Goal: Task Accomplishment & Management: Manage account settings

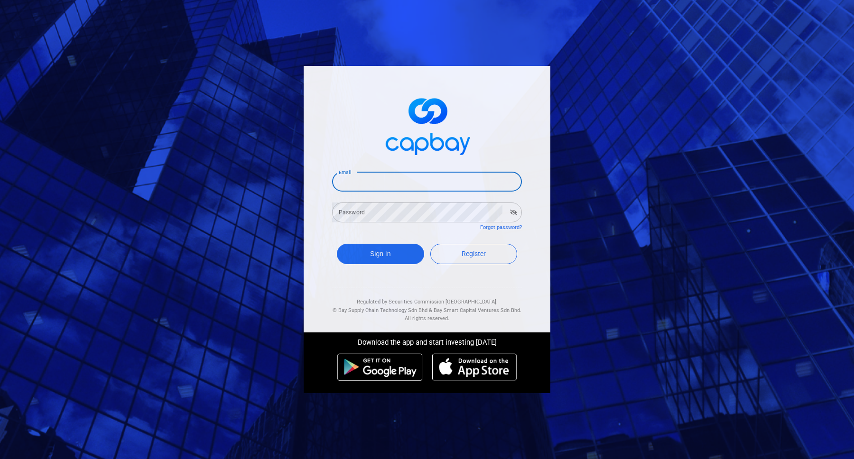
click at [415, 174] on input "Email" at bounding box center [427, 182] width 190 height 20
type input "[EMAIL_ADDRESS][DOMAIN_NAME]"
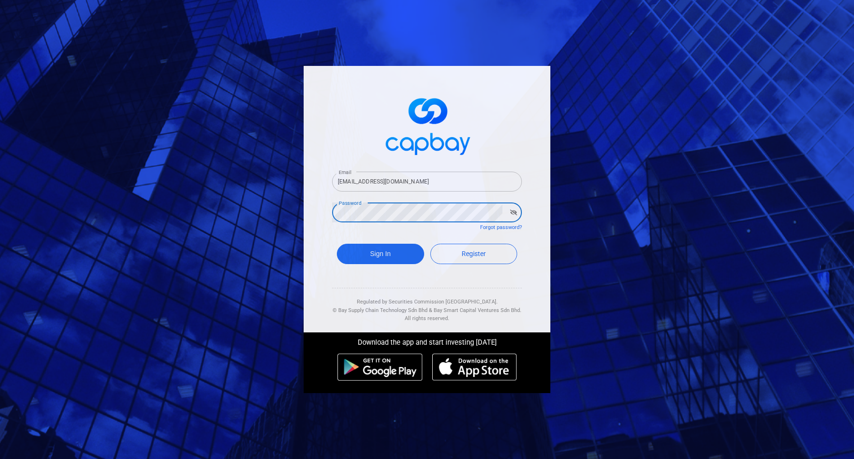
click at [337, 244] on button "Sign In" at bounding box center [380, 254] width 87 height 20
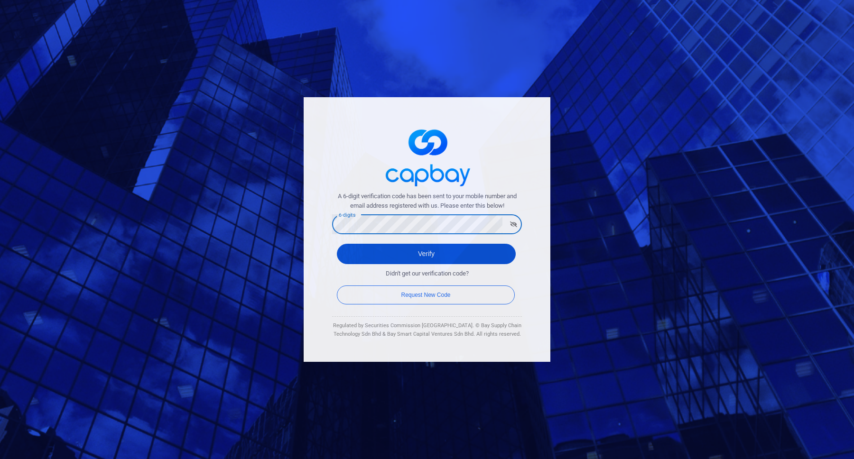
click at [425, 248] on button "Verify" at bounding box center [426, 254] width 179 height 20
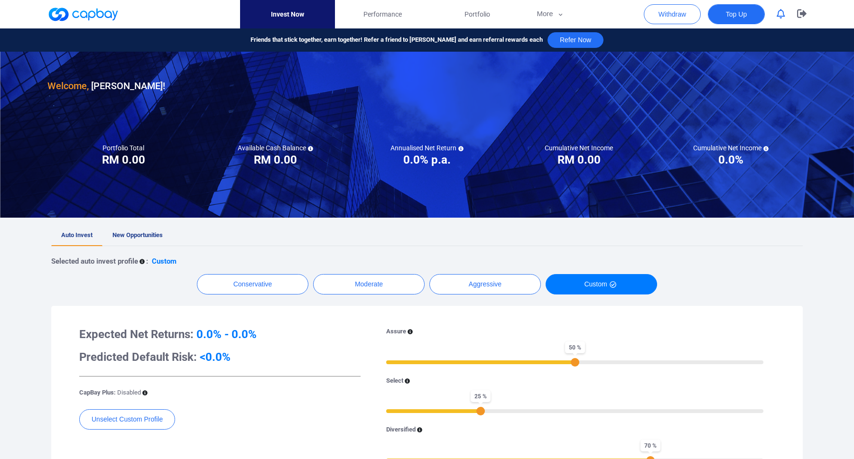
click at [732, 21] on button "Top Up" at bounding box center [736, 14] width 57 height 20
